Goal: Task Accomplishment & Management: Deploy Instance

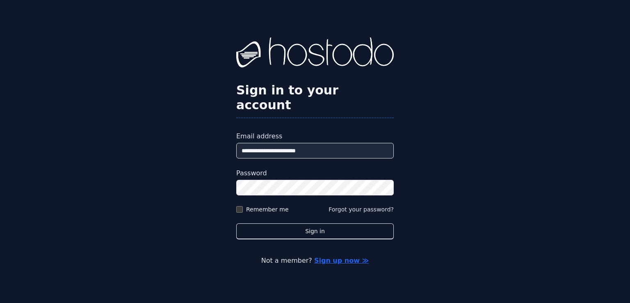
click at [299, 143] on input "**********" at bounding box center [314, 151] width 157 height 16
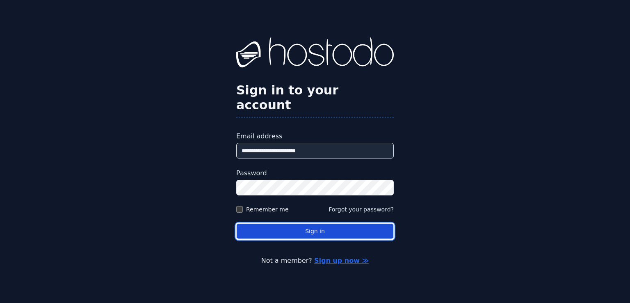
click at [257, 223] on button "Sign in" at bounding box center [314, 231] width 157 height 16
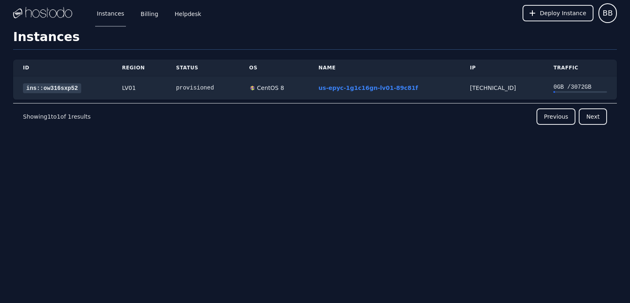
click at [134, 16] on div "Instances Billing Helpdesk" at bounding box center [142, 13] width 121 height 27
click at [147, 16] on link "Billing" at bounding box center [149, 13] width 21 height 27
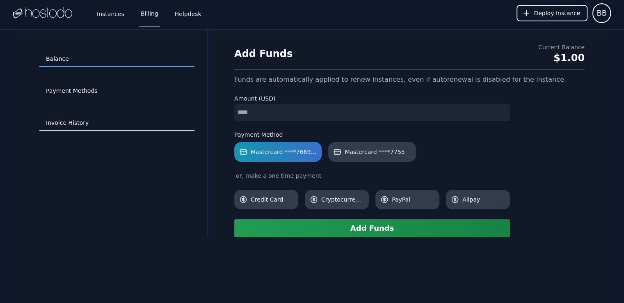
click at [74, 120] on link "Invoice History" at bounding box center [116, 123] width 155 height 16
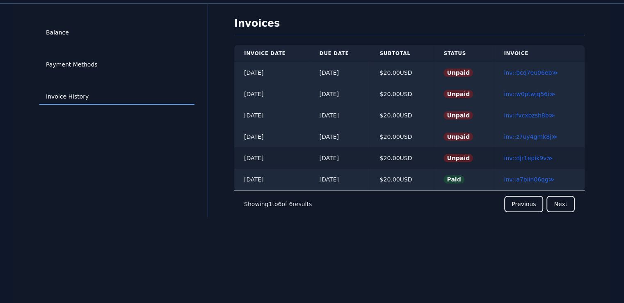
scroll to position [30, 0]
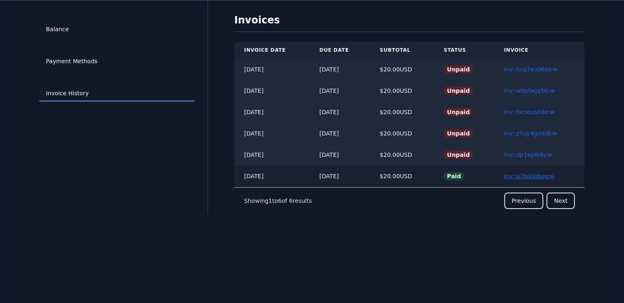
click at [515, 175] on link "inv::a7biin06qg ≫" at bounding box center [529, 176] width 50 height 7
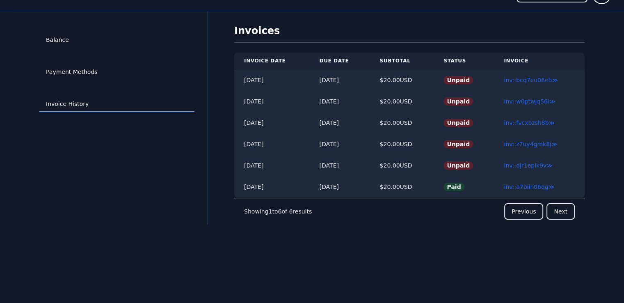
scroll to position [0, 0]
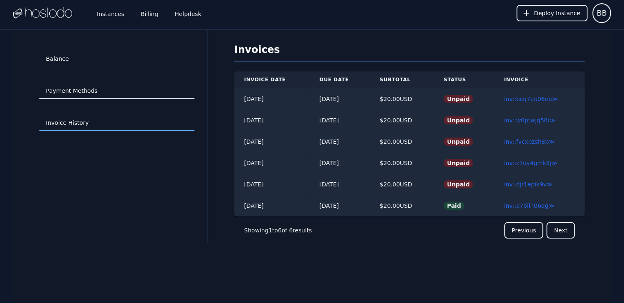
click at [162, 87] on link "Payment Methods" at bounding box center [116, 91] width 155 height 16
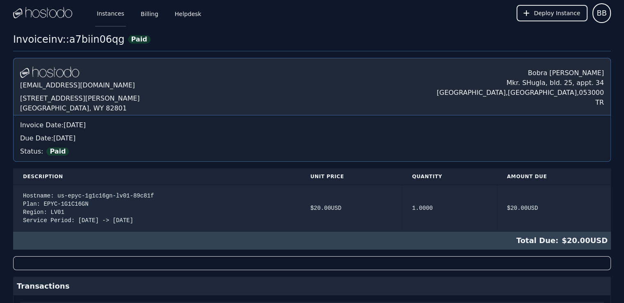
click at [117, 9] on link "Instances" at bounding box center [110, 13] width 31 height 27
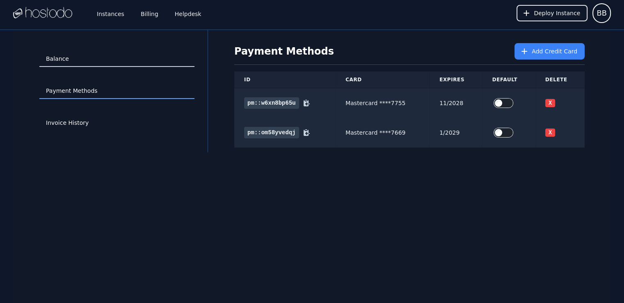
click at [120, 56] on link "Balance" at bounding box center [116, 59] width 155 height 16
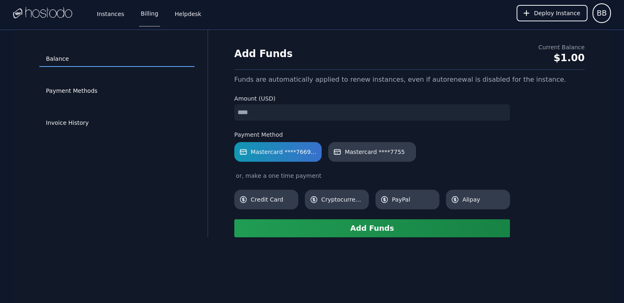
click at [309, 120] on form "Amount (USD) Payment Method Mastercard ****7669 [Default] Mastercard ****7755 o…" at bounding box center [372, 165] width 276 height 143
click at [302, 116] on input "number" at bounding box center [372, 112] width 276 height 16
type input "*"
click at [369, 228] on button "Add Funds" at bounding box center [372, 228] width 276 height 18
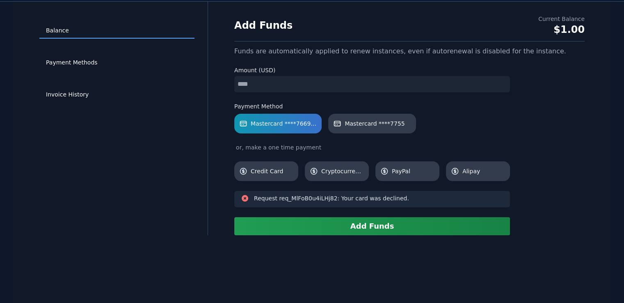
scroll to position [30, 0]
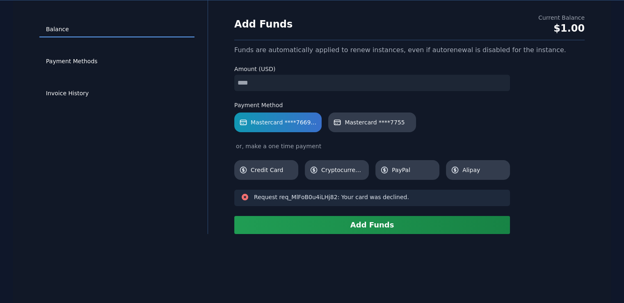
click at [320, 83] on input "*" at bounding box center [372, 83] width 276 height 16
click at [382, 123] on span "Mastercard ****7755" at bounding box center [374, 122] width 60 height 8
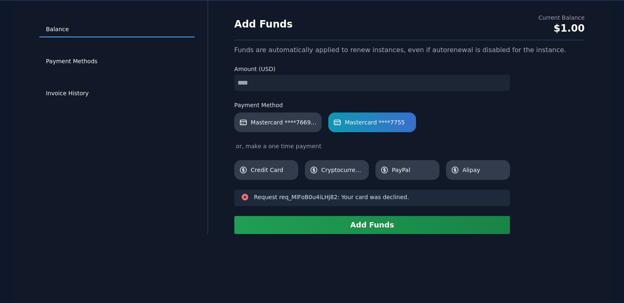
click at [385, 223] on button "Add Funds" at bounding box center [372, 225] width 276 height 18
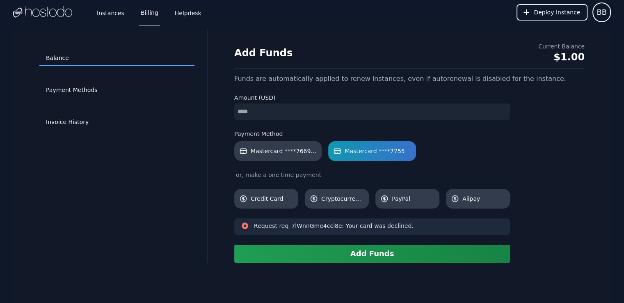
scroll to position [0, 0]
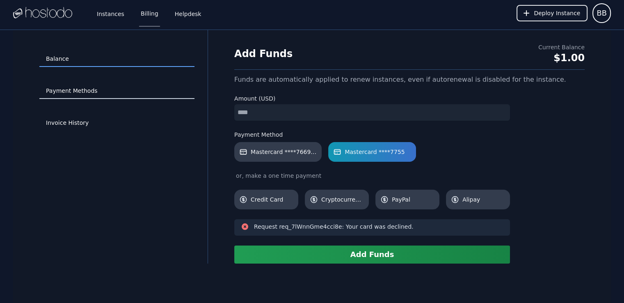
click at [92, 97] on link "Payment Methods" at bounding box center [116, 91] width 155 height 16
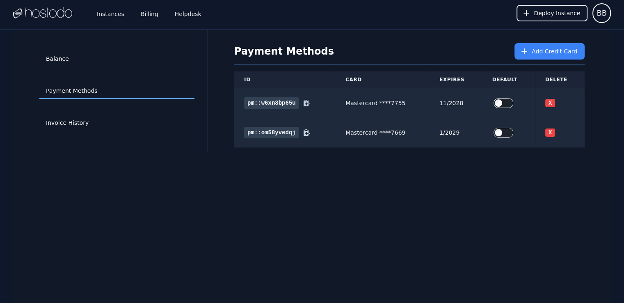
click at [387, 156] on div "Balance Payment Methods Invoice History Payment Methods Add Credit Card ID Card…" at bounding box center [311, 181] width 597 height 303
click at [533, 64] on div "Payment Methods Add Credit Card" at bounding box center [409, 54] width 350 height 22
click at [535, 56] on button "Add Credit Card" at bounding box center [549, 51] width 70 height 16
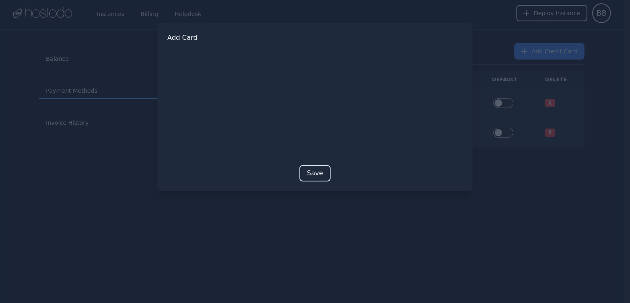
click at [326, 170] on button "Save" at bounding box center [314, 173] width 31 height 16
click at [307, 182] on button "Save" at bounding box center [314, 186] width 31 height 16
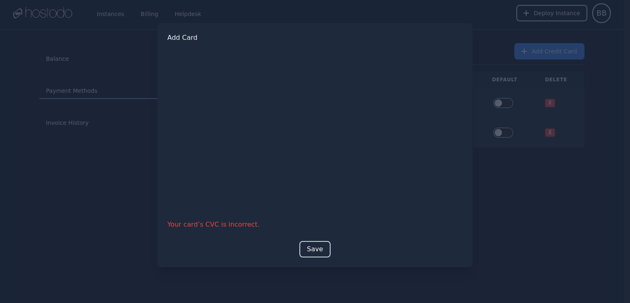
click at [316, 248] on button "Save" at bounding box center [314, 249] width 31 height 16
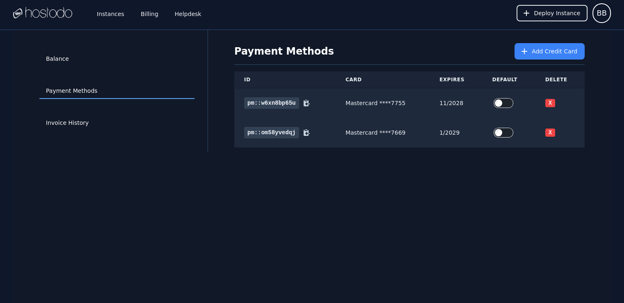
click at [607, 105] on div "Balance Payment Methods Invoice History Payment Methods Add Credit Card ID Card…" at bounding box center [311, 91] width 597 height 122
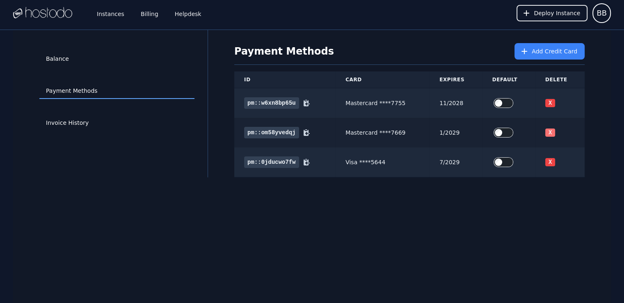
click at [549, 129] on button "X" at bounding box center [550, 132] width 10 height 8
click at [550, 103] on button "X" at bounding box center [550, 103] width 10 height 8
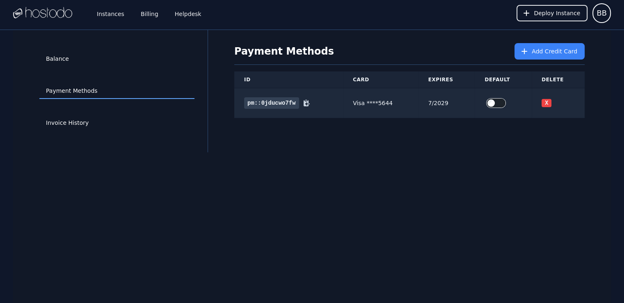
click at [335, 152] on div "Balance Payment Methods Invoice History Payment Methods Add Credit Card ID Card…" at bounding box center [311, 181] width 597 height 303
click at [80, 59] on link "Balance" at bounding box center [116, 59] width 155 height 16
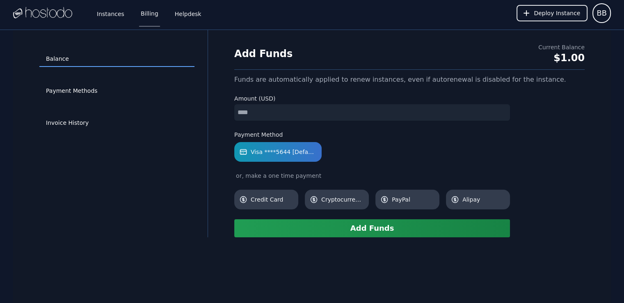
click at [314, 123] on form "Amount (USD) Payment Method Visa ****5644 [Default] or, make a one time payment…" at bounding box center [372, 165] width 276 height 143
click at [310, 119] on input "number" at bounding box center [372, 112] width 276 height 16
type input "*"
click at [282, 156] on link "Visa ****5644 [Default]" at bounding box center [277, 152] width 87 height 20
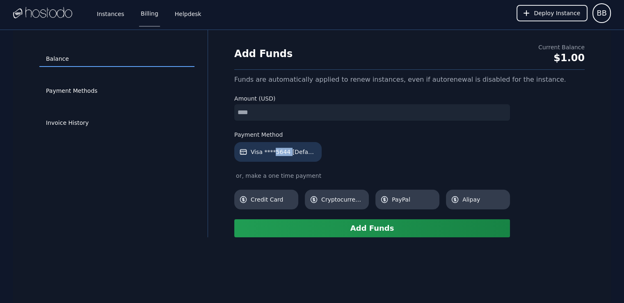
click at [282, 157] on link "Visa ****5644 [Default]" at bounding box center [277, 152] width 87 height 20
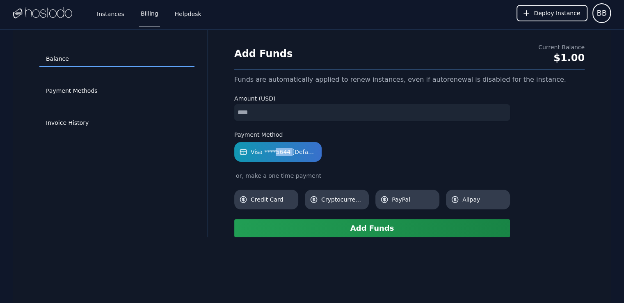
click at [313, 230] on button "Add Funds" at bounding box center [372, 228] width 276 height 18
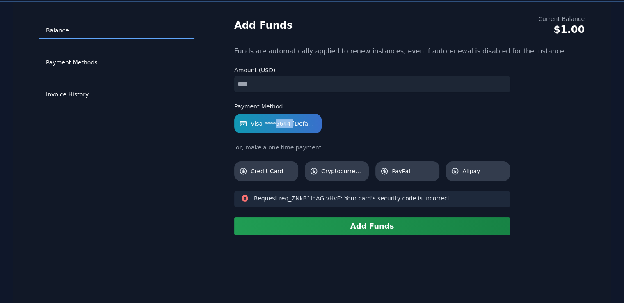
scroll to position [30, 0]
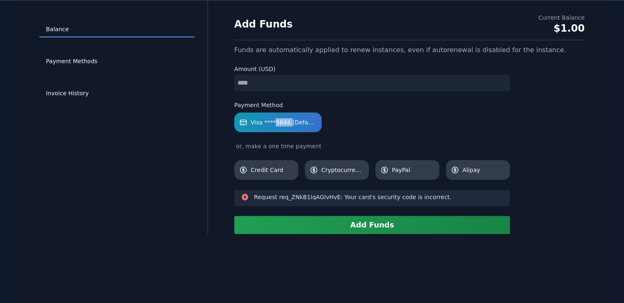
click at [317, 228] on button "Add Funds" at bounding box center [372, 225] width 276 height 18
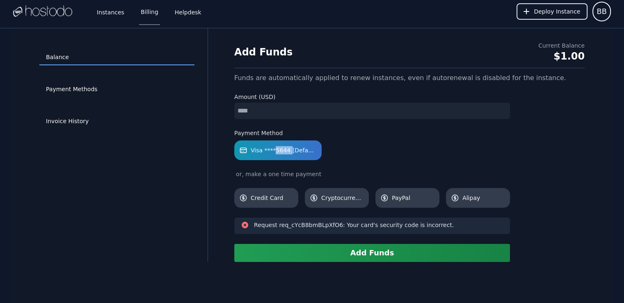
scroll to position [0, 0]
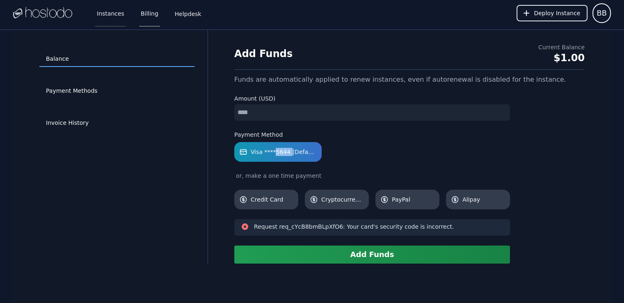
click at [103, 20] on link "Instances" at bounding box center [110, 13] width 31 height 27
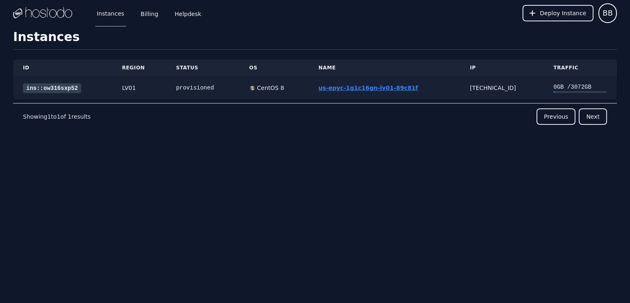
click at [367, 84] on link "us-epyc-1g1c16gn-lv01-89c81f" at bounding box center [369, 87] width 100 height 7
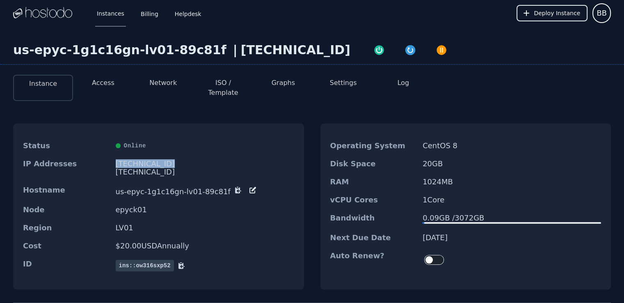
click at [142, 159] on div "[TECHNICAL_ID]" at bounding box center [205, 163] width 178 height 8
click at [478, 209] on div "Bandwidth 0.09 GB / 3072 GB" at bounding box center [465, 219] width 291 height 20
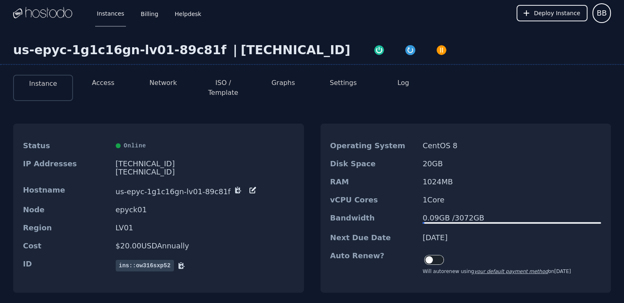
click at [114, 82] on li "Access" at bounding box center [103, 88] width 60 height 26
click at [269, 114] on div "Status Online IP Addresses 158.51.126.155 2604:5040:11:90:2b0c:1cb3:1647:a54d/6…" at bounding box center [311, 207] width 597 height 195
click at [243, 55] on div "[TECHNICAL_ID]" at bounding box center [295, 50] width 109 height 15
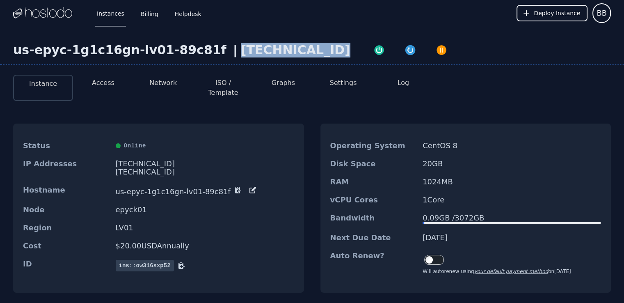
click at [243, 55] on div "[TECHNICAL_ID]" at bounding box center [295, 50] width 109 height 15
copy div "[TECHNICAL_ID]"
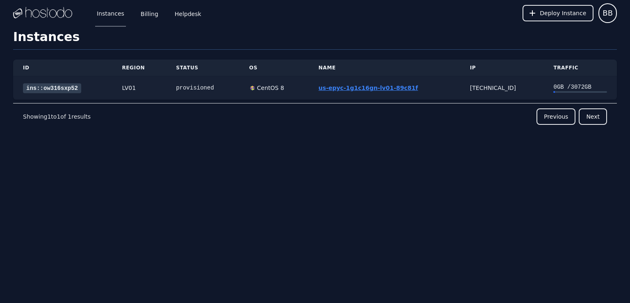
click at [369, 86] on link "us-epyc-1g1c16gn-lv01-89c81f" at bounding box center [369, 87] width 100 height 7
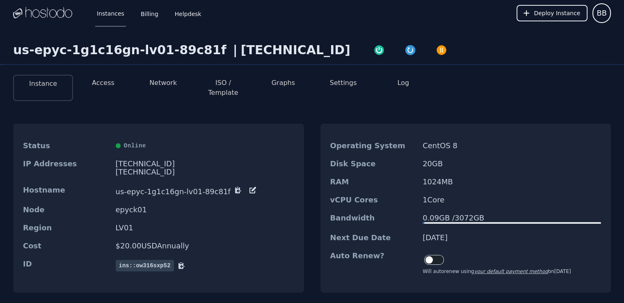
click at [242, 81] on button "ISO / Template" at bounding box center [223, 88] width 47 height 20
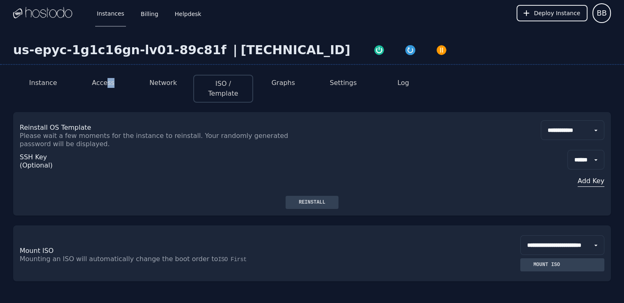
click at [107, 87] on li "Access" at bounding box center [103, 89] width 60 height 28
click at [98, 87] on li "Access" at bounding box center [103, 89] width 60 height 28
click at [96, 86] on button "Access" at bounding box center [103, 83] width 23 height 10
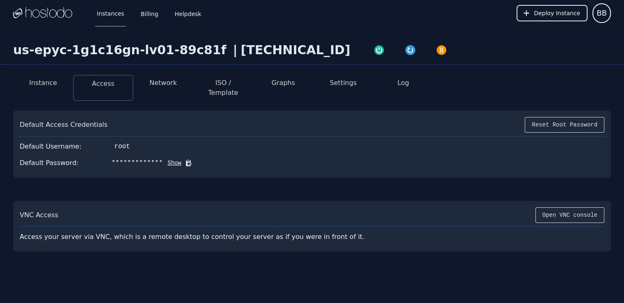
click at [166, 159] on button "Show" at bounding box center [172, 163] width 19 height 8
click at [343, 84] on button "Settings" at bounding box center [343, 83] width 27 height 10
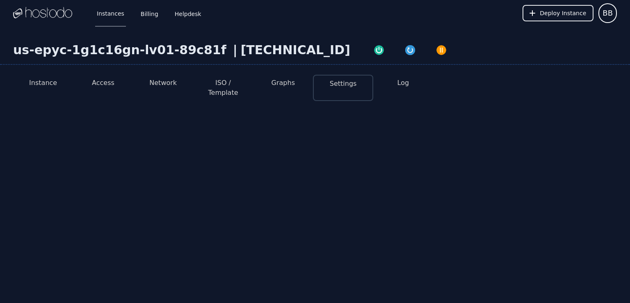
select select "***"
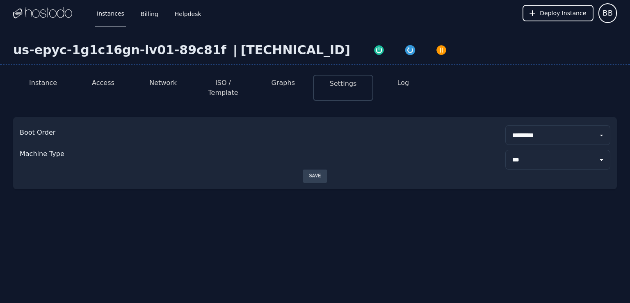
click at [407, 85] on button "Log" at bounding box center [403, 83] width 12 height 10
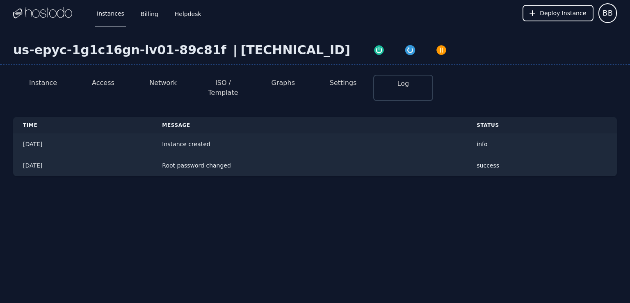
click at [47, 15] on img at bounding box center [42, 13] width 59 height 12
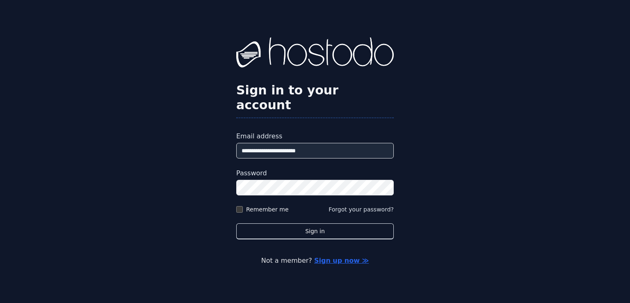
type input "**********"
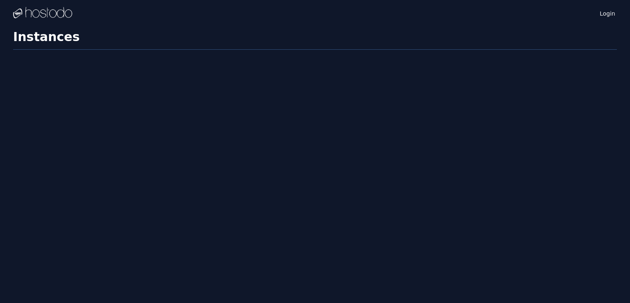
click at [312, 230] on div "Login Instances SSH Keys Billing Helpdesk Sign out Settings Instances" at bounding box center [315, 151] width 630 height 303
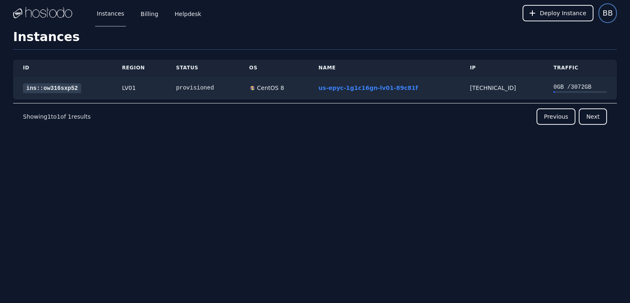
click at [609, 12] on span "BB" at bounding box center [607, 12] width 10 height 11
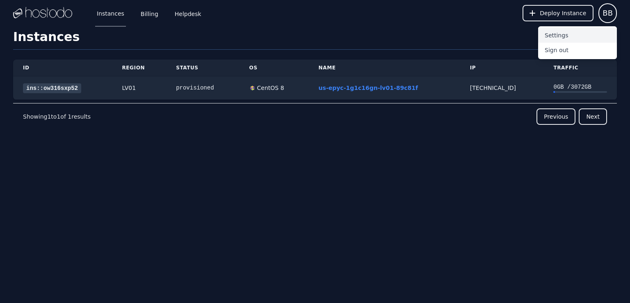
click at [571, 33] on button "Settings" at bounding box center [577, 35] width 79 height 15
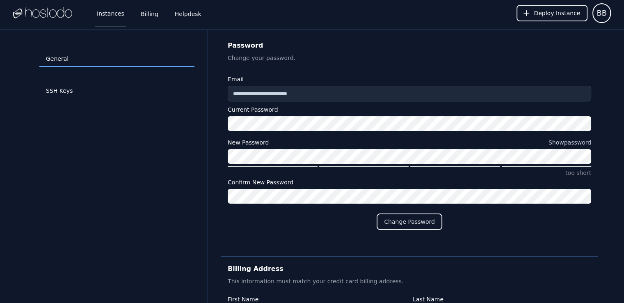
click at [104, 16] on link "Instances" at bounding box center [110, 13] width 31 height 27
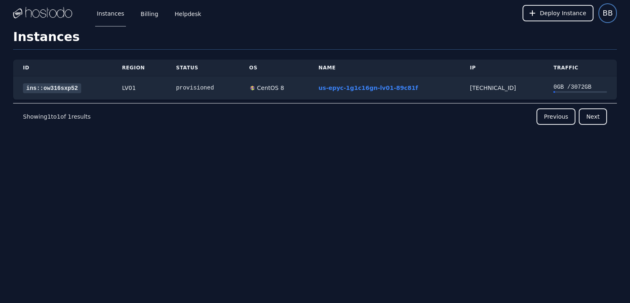
click at [611, 17] on span "BB" at bounding box center [607, 12] width 10 height 11
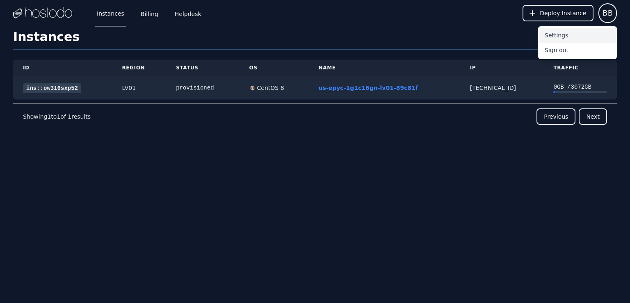
click at [559, 36] on button "Settings" at bounding box center [577, 35] width 79 height 15
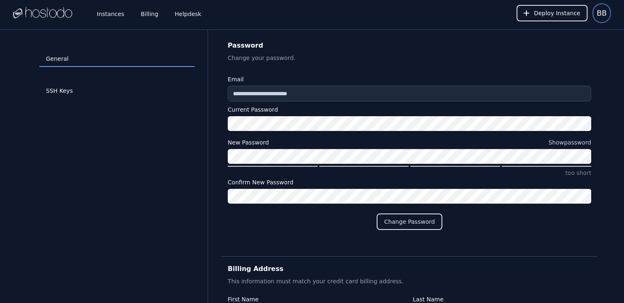
click at [600, 12] on span "BB" at bounding box center [601, 12] width 10 height 11
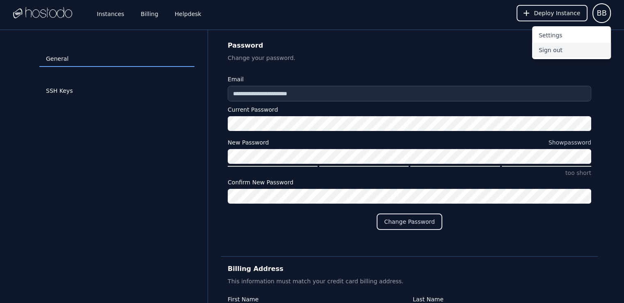
click at [560, 53] on button "Sign out" at bounding box center [571, 50] width 79 height 15
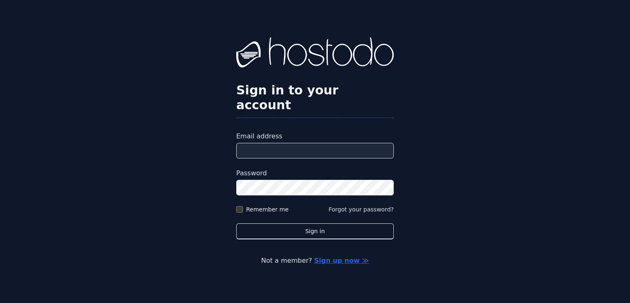
type input "**********"
click at [277, 171] on div "Password" at bounding box center [314, 181] width 157 height 27
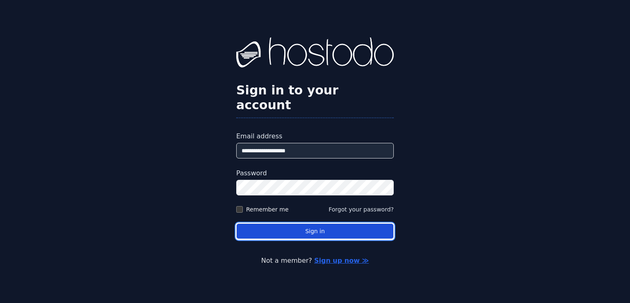
click at [257, 228] on button "Sign in" at bounding box center [314, 231] width 157 height 16
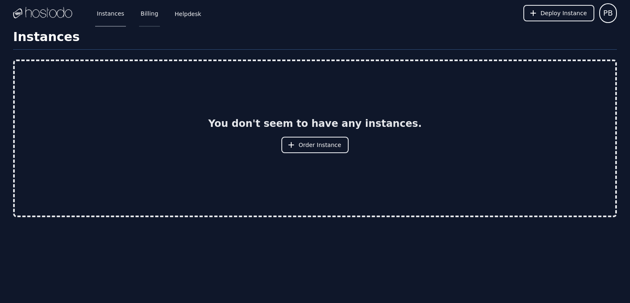
click at [153, 17] on link "Billing" at bounding box center [149, 13] width 21 height 27
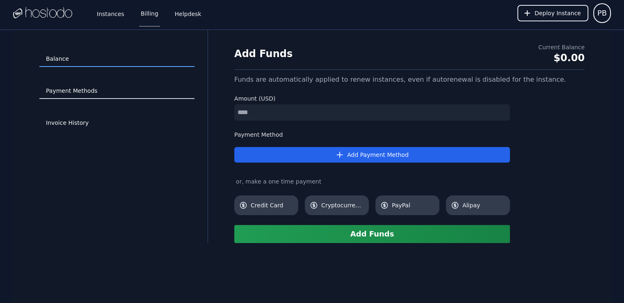
click at [97, 91] on link "Payment Methods" at bounding box center [116, 91] width 155 height 16
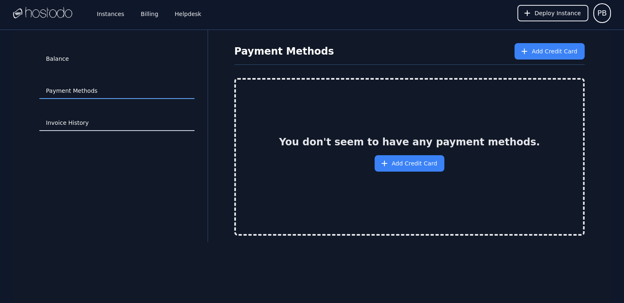
click at [90, 122] on link "Invoice History" at bounding box center [116, 123] width 155 height 16
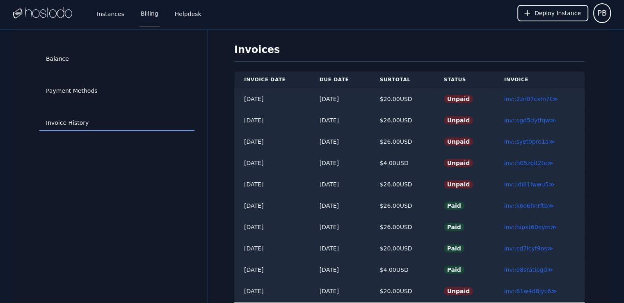
click at [139, 20] on link "Billing" at bounding box center [149, 13] width 21 height 27
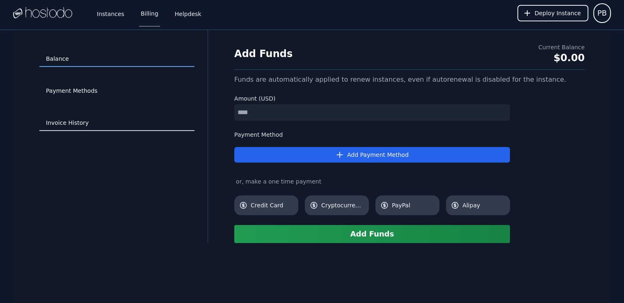
click at [81, 119] on link "Invoice History" at bounding box center [116, 123] width 155 height 16
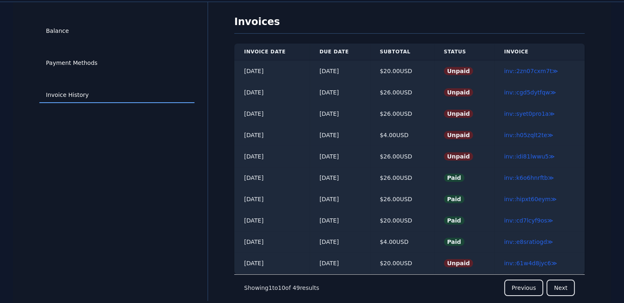
scroll to position [30, 0]
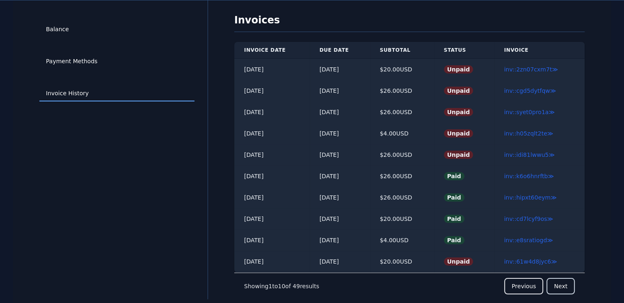
click at [560, 282] on button "Next" at bounding box center [560, 286] width 28 height 16
click at [554, 286] on button "Next" at bounding box center [560, 286] width 28 height 16
click at [554, 285] on button "Next" at bounding box center [560, 286] width 28 height 16
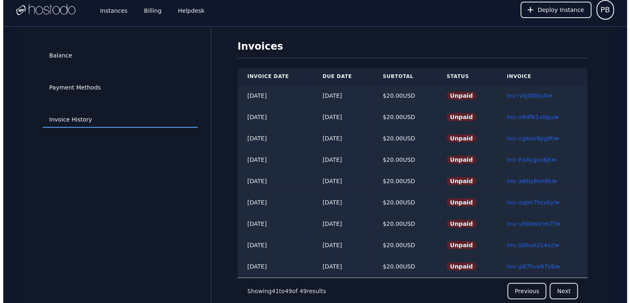
scroll to position [0, 0]
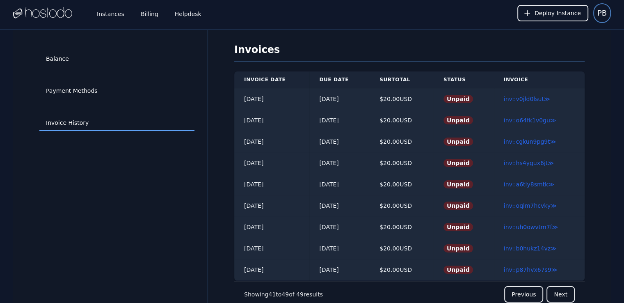
drag, startPoint x: 615, startPoint y: 17, endPoint x: 605, endPoint y: 12, distance: 11.6
click at [615, 17] on div "Instances Billing Helpdesk Deploy Instance PB" at bounding box center [312, 13] width 624 height 26
click at [605, 12] on span "PB" at bounding box center [601, 12] width 9 height 11
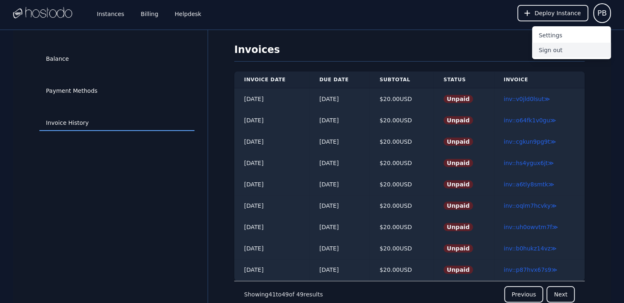
click at [560, 46] on button "Sign out" at bounding box center [571, 50] width 79 height 15
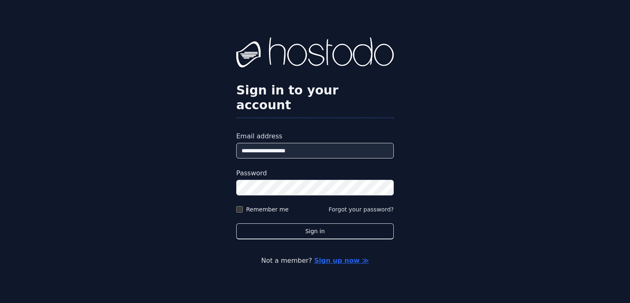
click at [291, 148] on input "**********" at bounding box center [314, 151] width 157 height 16
drag, startPoint x: 292, startPoint y: 148, endPoint x: 296, endPoint y: 149, distance: 4.3
drag, startPoint x: 296, startPoint y: 149, endPoint x: 266, endPoint y: 148, distance: 29.5
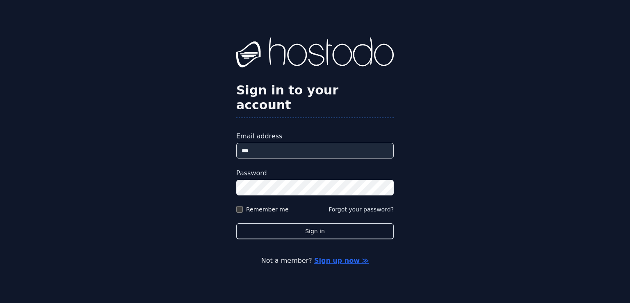
click at [266, 148] on input "***" at bounding box center [314, 151] width 157 height 16
type input "**********"
click at [236, 223] on button "Sign in" at bounding box center [314, 231] width 157 height 16
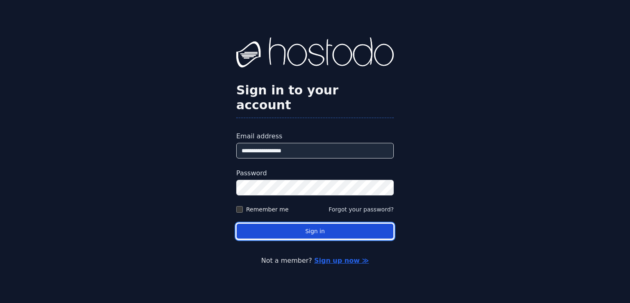
click at [268, 226] on button "Sign in" at bounding box center [314, 231] width 157 height 16
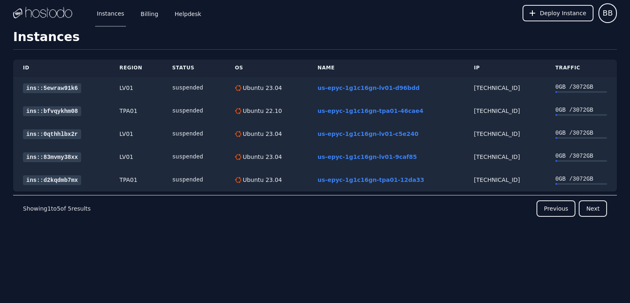
click at [133, 12] on div "Instances Billing Helpdesk" at bounding box center [142, 13] width 121 height 27
click at [140, 13] on link "Billing" at bounding box center [149, 13] width 21 height 27
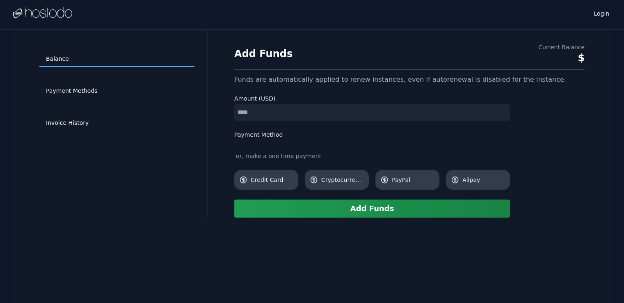
click at [584, 77] on div "Add Funds Current Balance $ Funds are automatically applied to renew instances,…" at bounding box center [409, 130] width 376 height 174
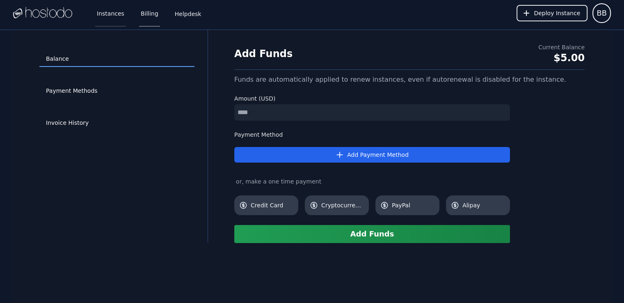
click at [115, 16] on link "Instances" at bounding box center [110, 13] width 31 height 27
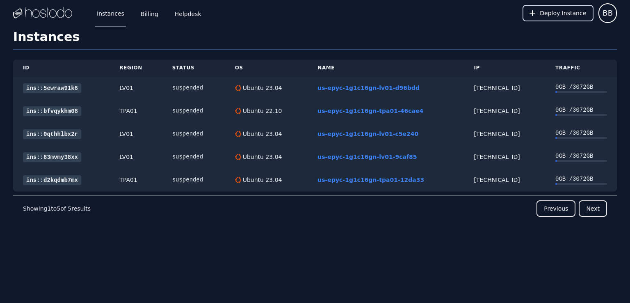
click at [563, 17] on span "Deploy Instance" at bounding box center [563, 13] width 46 height 8
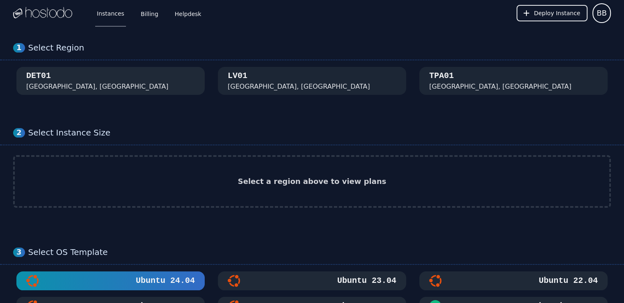
click at [114, 68] on button "DET01 [GEOGRAPHIC_DATA], [GEOGRAPHIC_DATA]" at bounding box center [110, 81] width 188 height 28
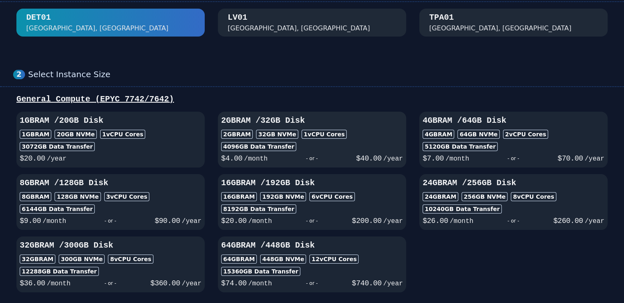
scroll to position [82, 0]
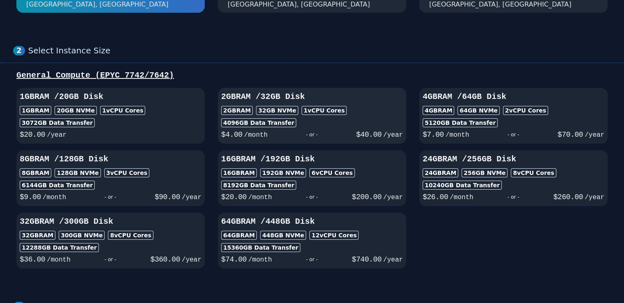
click at [333, 115] on div "2GB RAM / 32 GB Disk 2GB RAM 32 GB NVMe 1 vCPU Cores 4096 GB Data Transfer $ 4.…" at bounding box center [312, 115] width 188 height 49
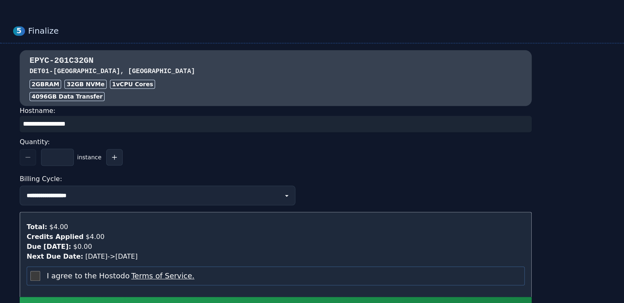
scroll to position [697, 0]
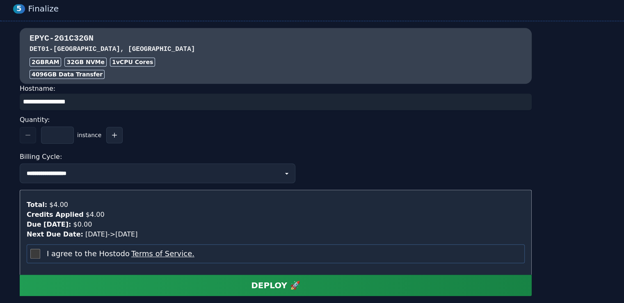
click at [40, 248] on div "I agree to the Hostodo Terms of Service." at bounding box center [276, 253] width 498 height 19
click at [41, 253] on div "I agree to the Hostodo Terms of Service." at bounding box center [276, 253] width 498 height 19
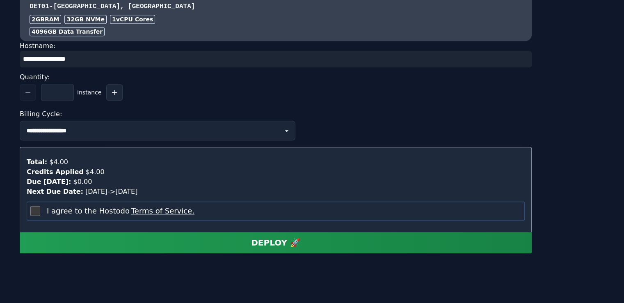
scroll to position [743, 0]
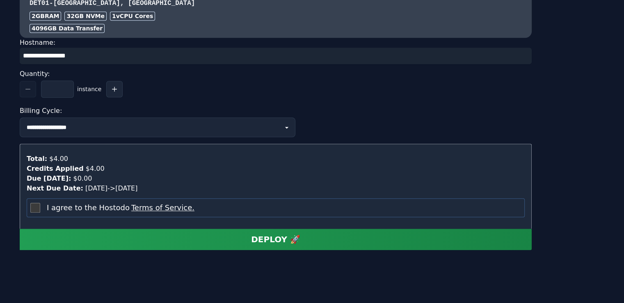
click at [221, 230] on button "DEPLOY 🚀" at bounding box center [276, 238] width 512 height 21
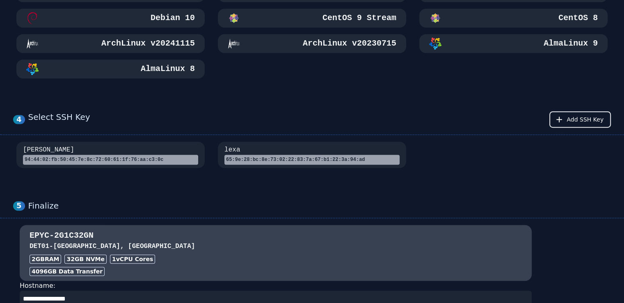
scroll to position [497, 0]
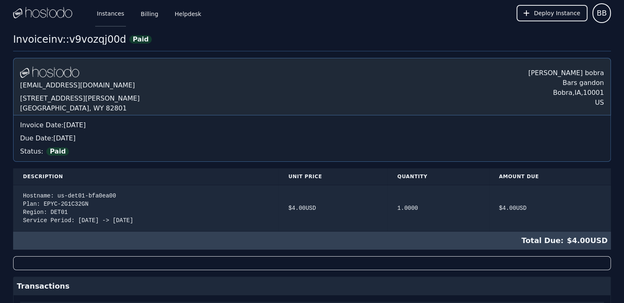
click at [109, 14] on link "Instances" at bounding box center [110, 13] width 31 height 27
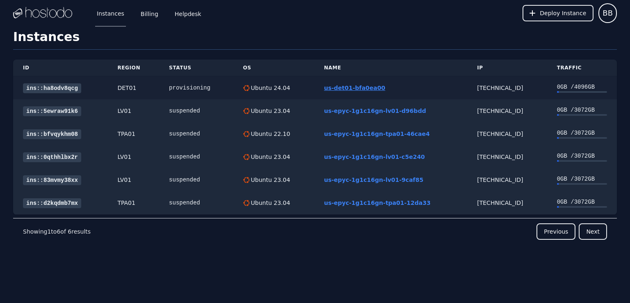
click at [356, 89] on link "us-det01-bfa0ea00" at bounding box center [354, 87] width 61 height 7
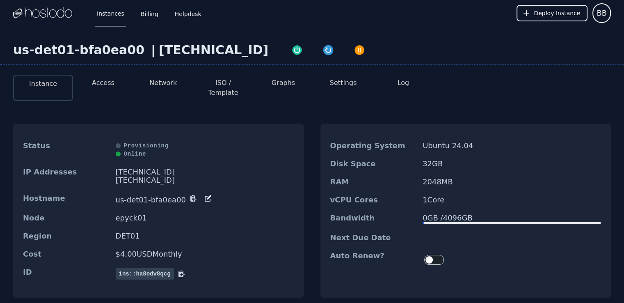
click at [111, 83] on button "Access" at bounding box center [103, 83] width 23 height 10
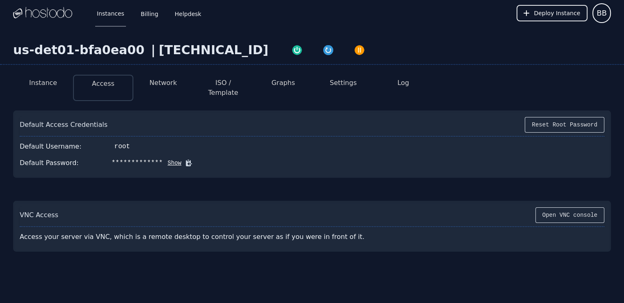
click at [163, 159] on button "Show" at bounding box center [172, 163] width 19 height 8
click at [120, 159] on button "Hide" at bounding box center [121, 163] width 19 height 8
click at [185, 159] on icon at bounding box center [189, 163] width 8 height 8
click at [145, 158] on div "**********" at bounding box center [137, 163] width 51 height 10
click at [163, 159] on button "Show" at bounding box center [172, 163] width 19 height 8
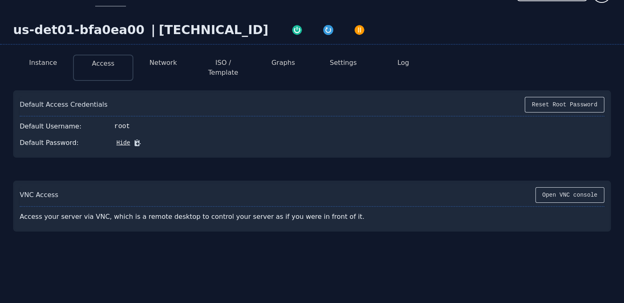
scroll to position [21, 0]
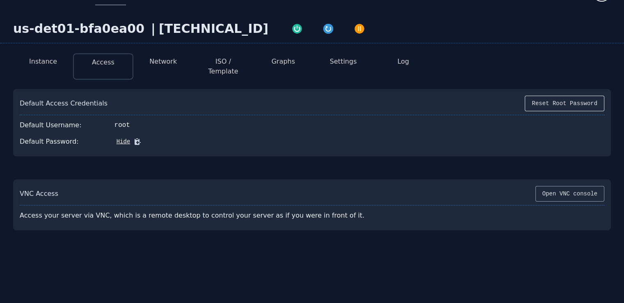
click at [546, 186] on button "Open VNC console" at bounding box center [569, 194] width 69 height 16
click at [53, 58] on button "Instance" at bounding box center [43, 62] width 28 height 10
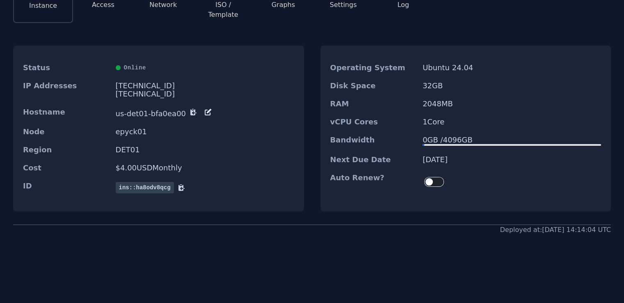
scroll to position [83, 0]
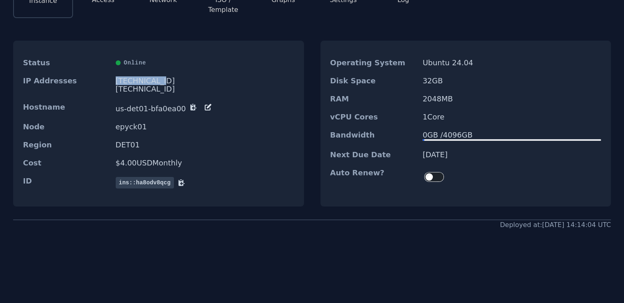
click at [147, 77] on div "66.187.7.220" at bounding box center [205, 81] width 178 height 8
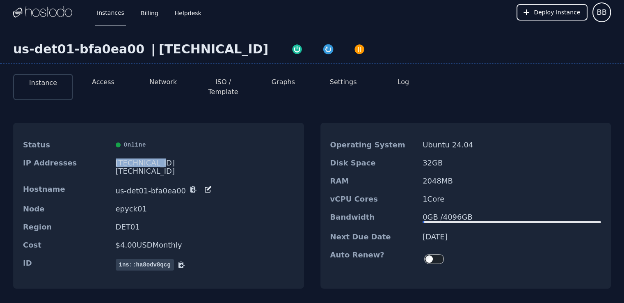
scroll to position [0, 0]
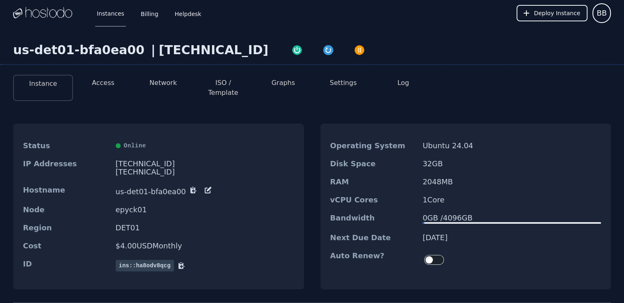
click at [110, 90] on li "Access" at bounding box center [103, 88] width 60 height 26
click at [103, 85] on button "Access" at bounding box center [103, 83] width 23 height 10
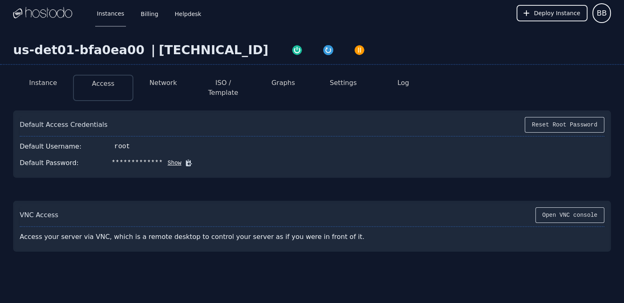
click at [163, 159] on button "Show" at bounding box center [172, 163] width 19 height 8
click at [198, 160] on icon at bounding box center [201, 163] width 6 height 6
